Goal: Task Accomplishment & Management: Use online tool/utility

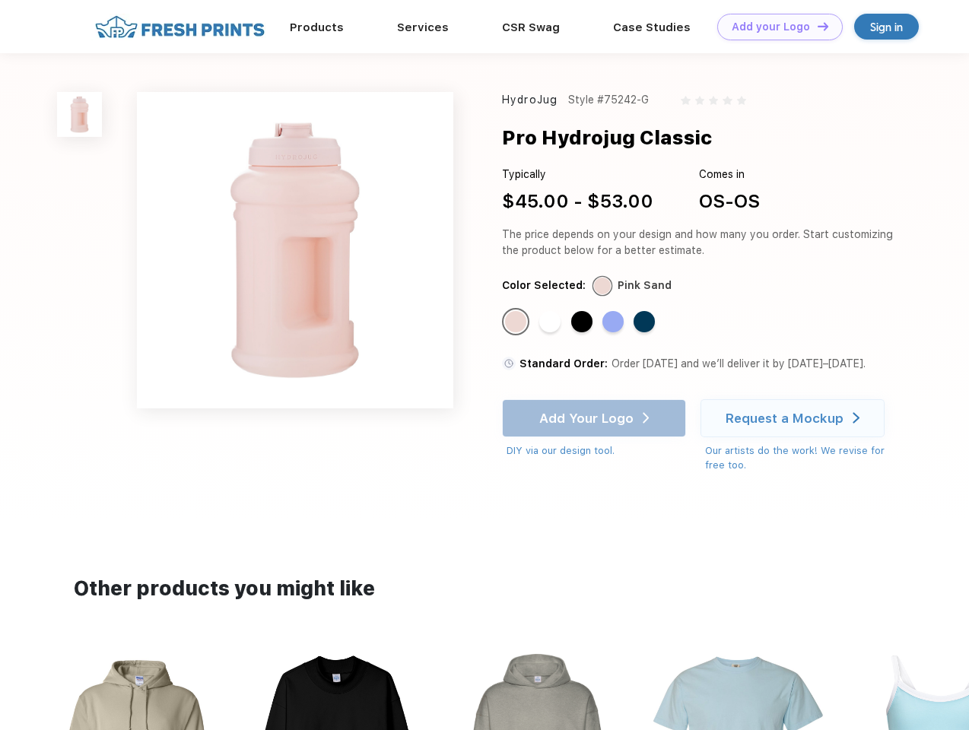
click at [774, 27] on link "Add your Logo Design Tool" at bounding box center [779, 27] width 125 height 27
click at [0, 0] on div "Design Tool" at bounding box center [0, 0] width 0 height 0
click at [816, 26] on link "Add your Logo Design Tool" at bounding box center [779, 27] width 125 height 27
click at [80, 114] on img at bounding box center [79, 114] width 45 height 45
click at [517, 322] on div "Standard Color" at bounding box center [515, 321] width 21 height 21
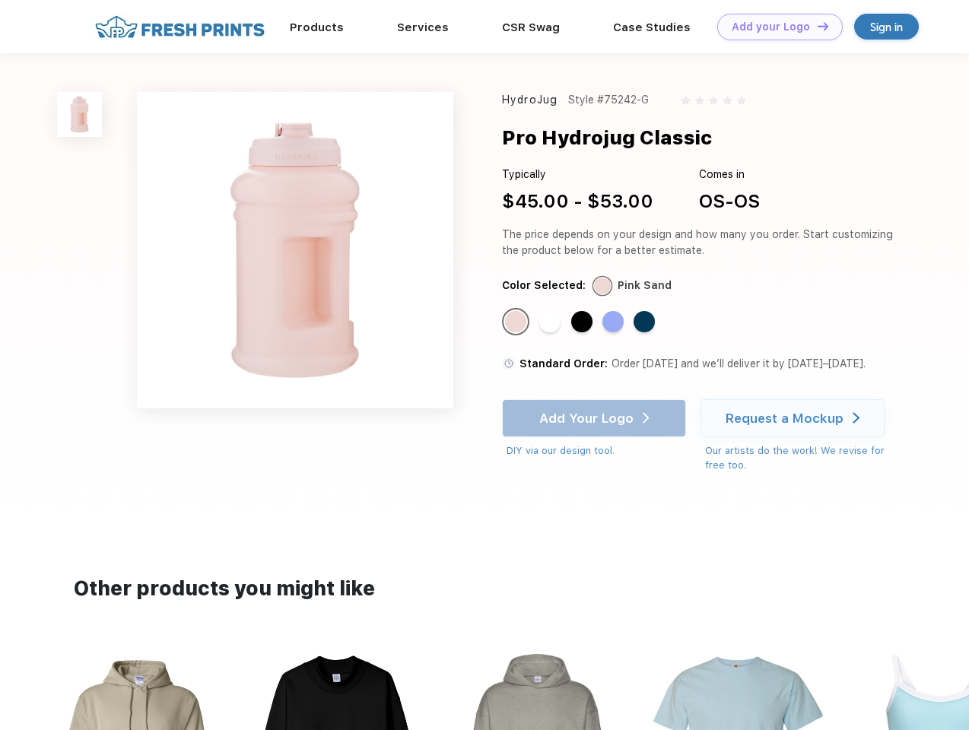
click at [551, 322] on div "Standard Color" at bounding box center [549, 321] width 21 height 21
click at [583, 322] on div "Standard Color" at bounding box center [581, 321] width 21 height 21
click at [614, 322] on div "Standard Color" at bounding box center [612, 321] width 21 height 21
click at [646, 322] on div "Standard Color" at bounding box center [643, 321] width 21 height 21
click at [595, 418] on div "Add Your Logo DIY via our design tool. Ah shoot! This product isn't up in our d…" at bounding box center [594, 428] width 184 height 59
